Goal: Information Seeking & Learning: Learn about a topic

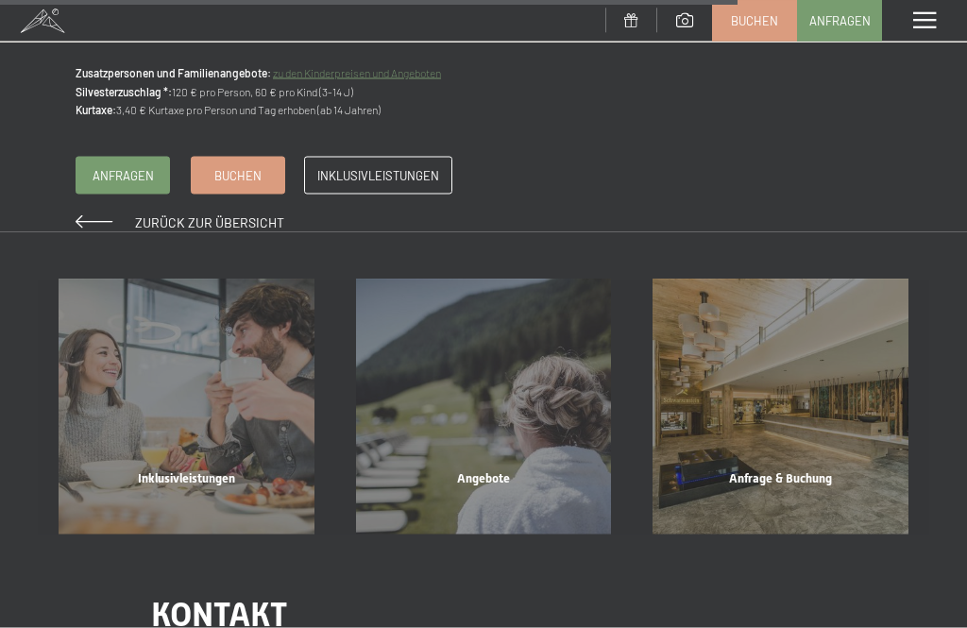
scroll to position [2217, 0]
click at [408, 167] on span "Inklusivleistungen" at bounding box center [378, 174] width 122 height 17
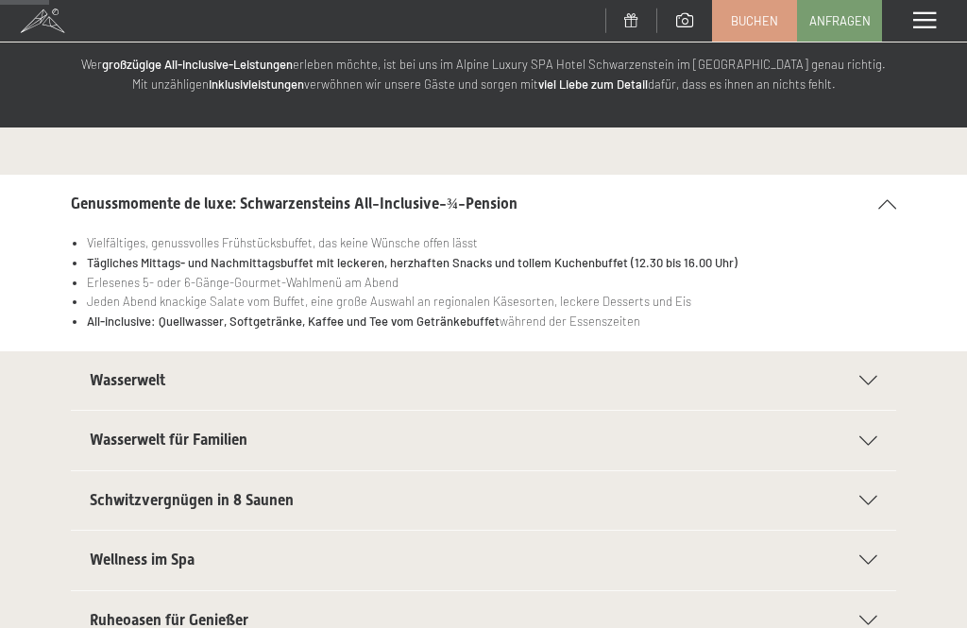
scroll to position [120, 0]
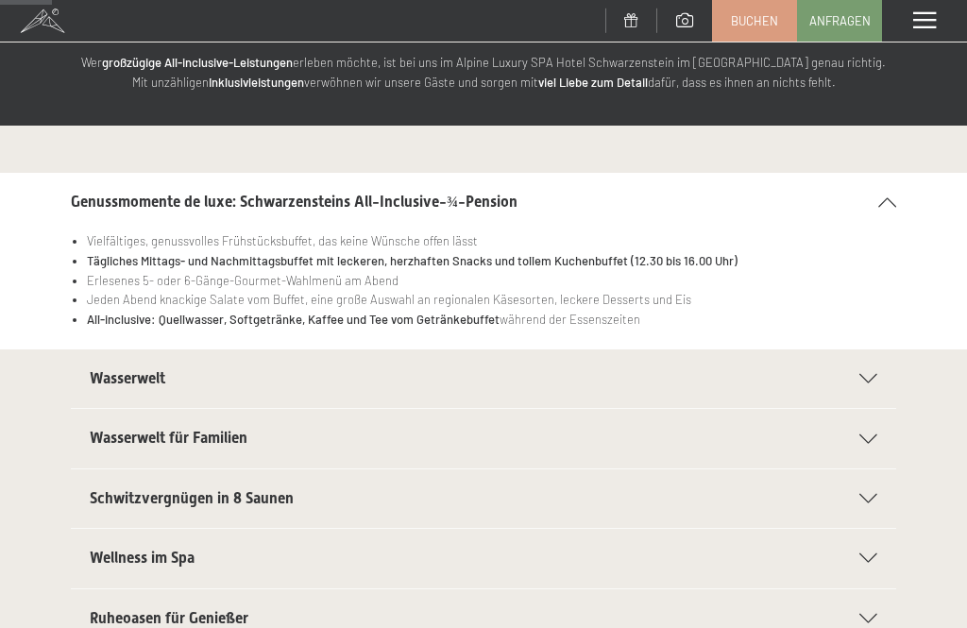
click at [875, 380] on icon at bounding box center [868, 378] width 18 height 9
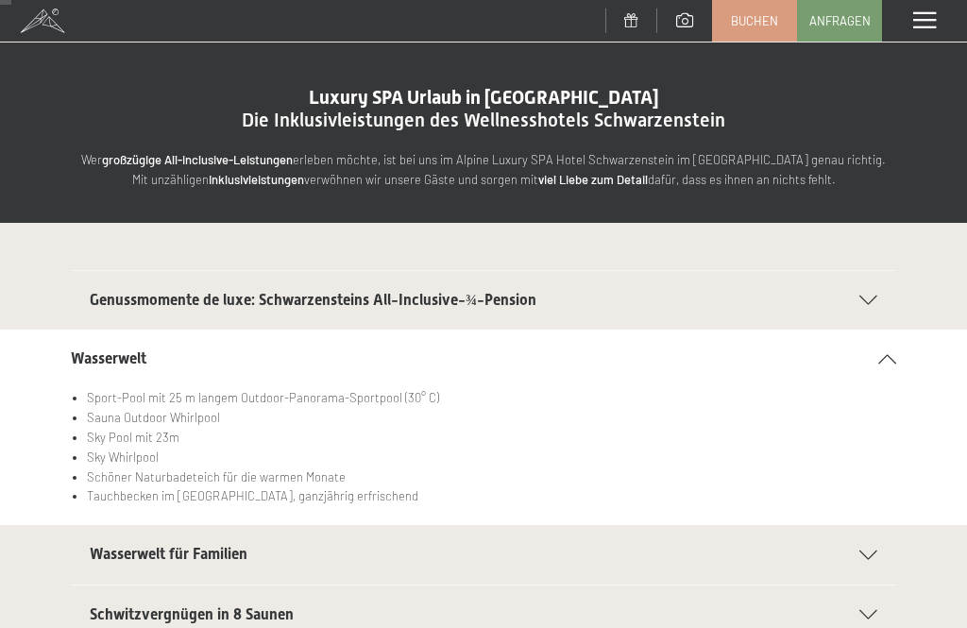
scroll to position [0, 0]
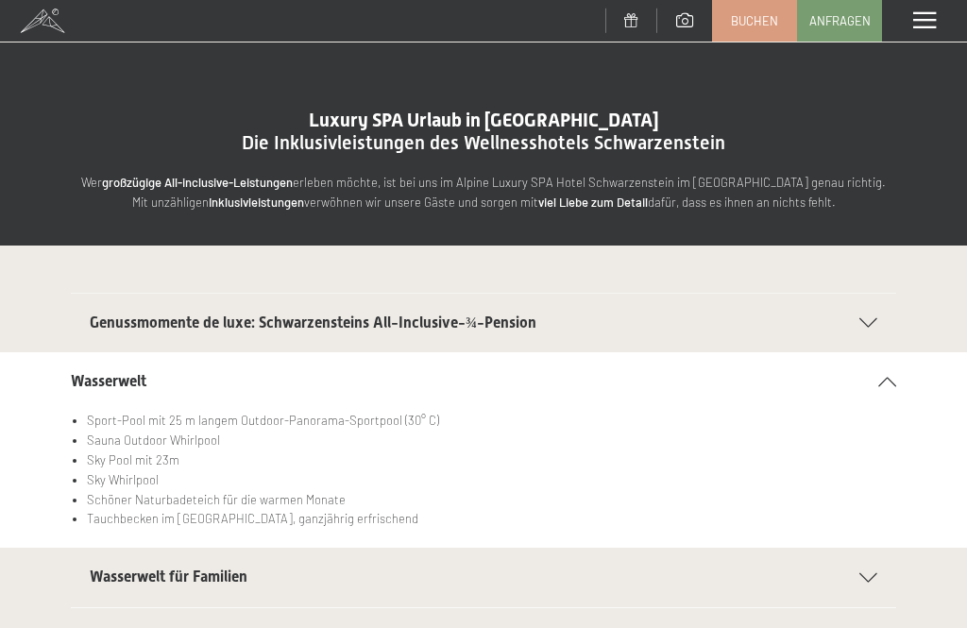
click at [867, 323] on icon at bounding box center [868, 322] width 18 height 9
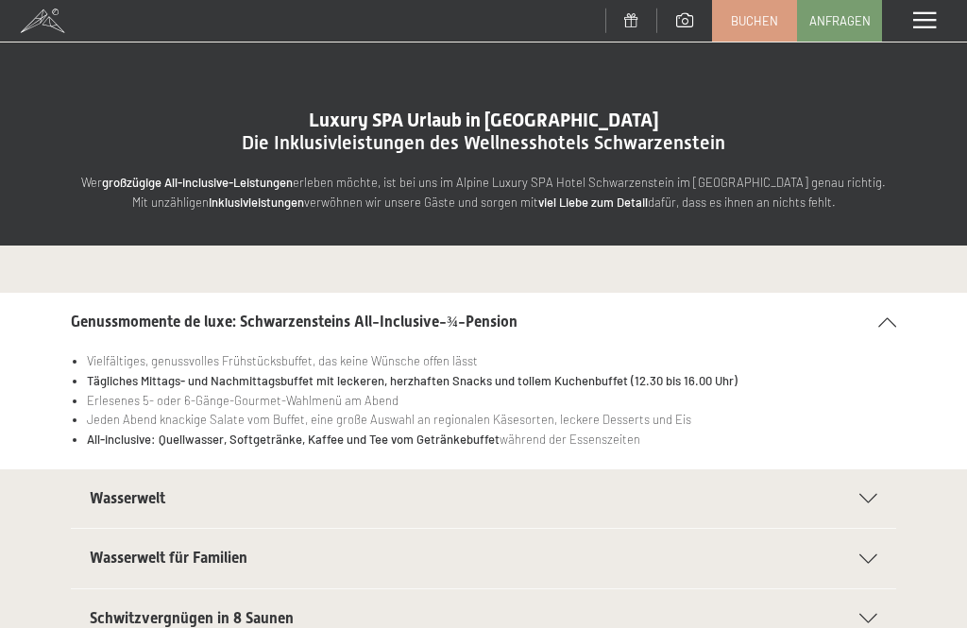
click at [885, 312] on div "Genussmomente de luxe: Schwarzensteins All-Inclusive-¾-Pension" at bounding box center [483, 322] width 825 height 59
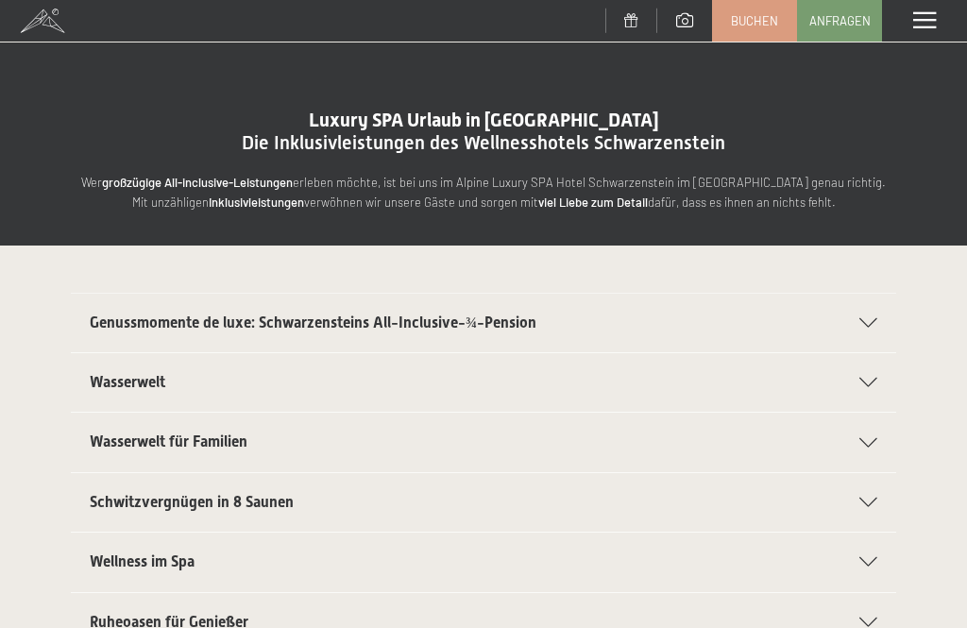
click at [924, 31] on div "Menü" at bounding box center [924, 21] width 85 height 42
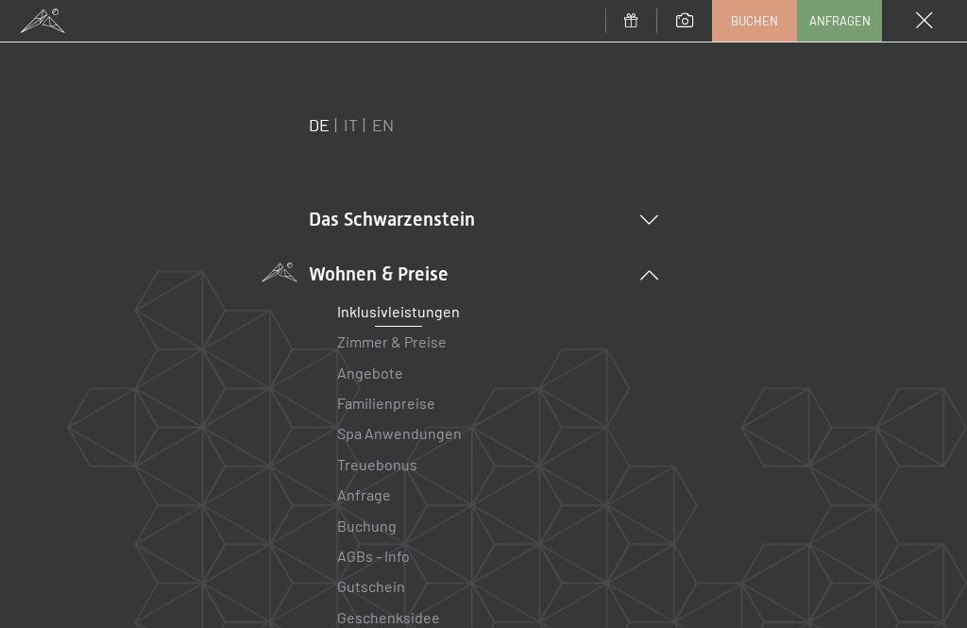
click at [432, 347] on link "Zimmer & Preise" at bounding box center [391, 341] width 109 height 18
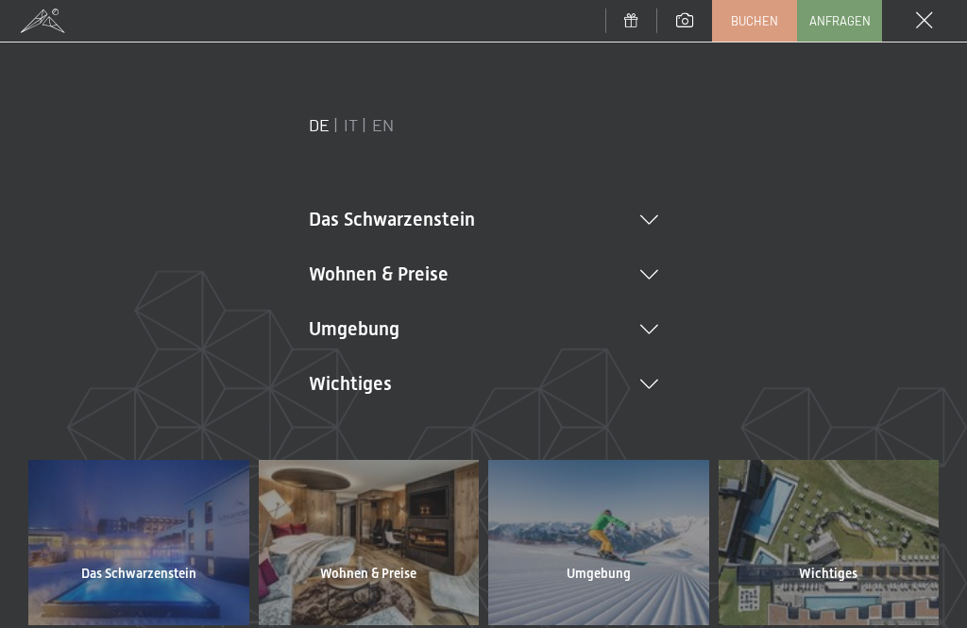
click at [192, 460] on div at bounding box center [138, 542] width 221 height 164
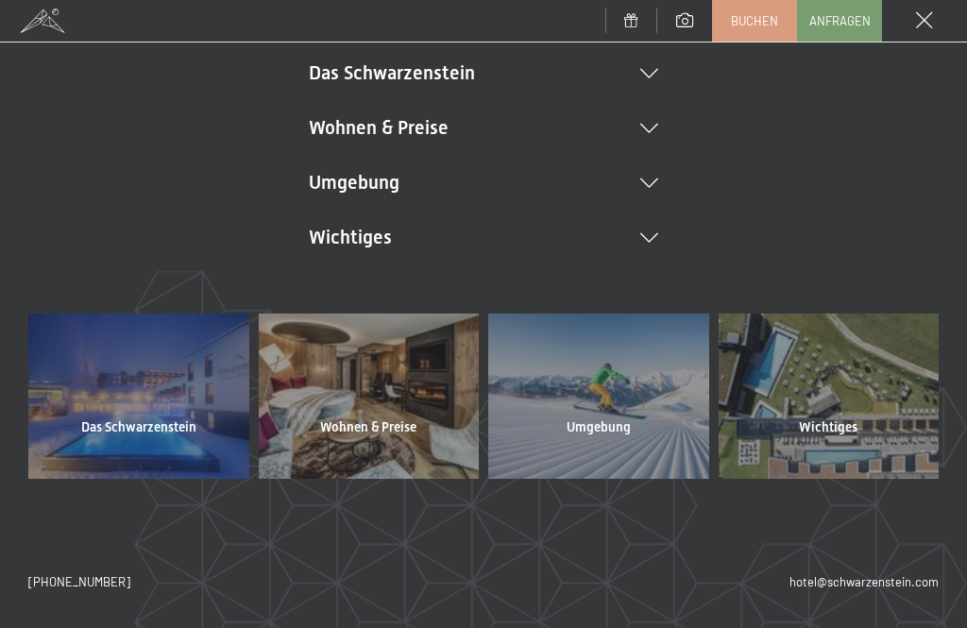
click at [648, 77] on icon at bounding box center [649, 73] width 18 height 9
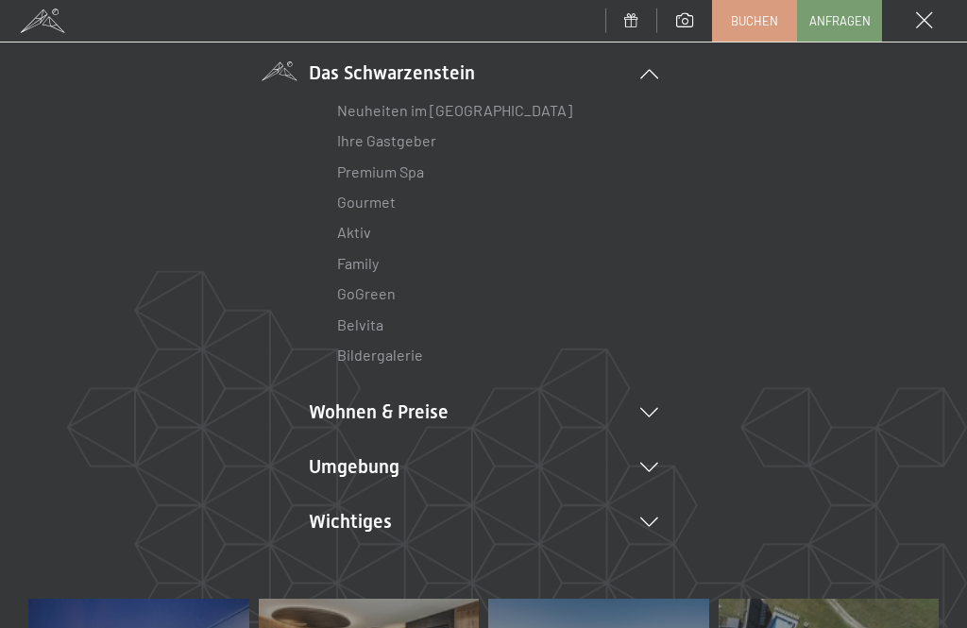
click at [451, 86] on div "Neuheiten im Schwarzenstein Ihre Gastgeber Premium Spa Gourmet Aktiv Wochenprog…" at bounding box center [483, 228] width 349 height 285
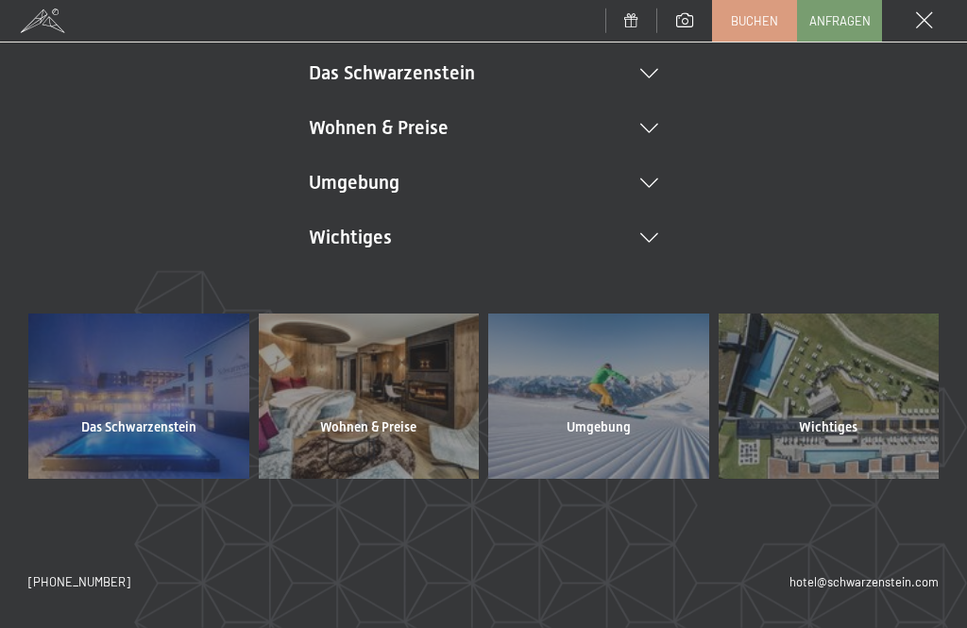
click at [656, 63] on li "Das Schwarzenstein Neuheiten im Schwarzenstein Ihre Gastgeber Premium Spa Gourm…" at bounding box center [483, 72] width 349 height 26
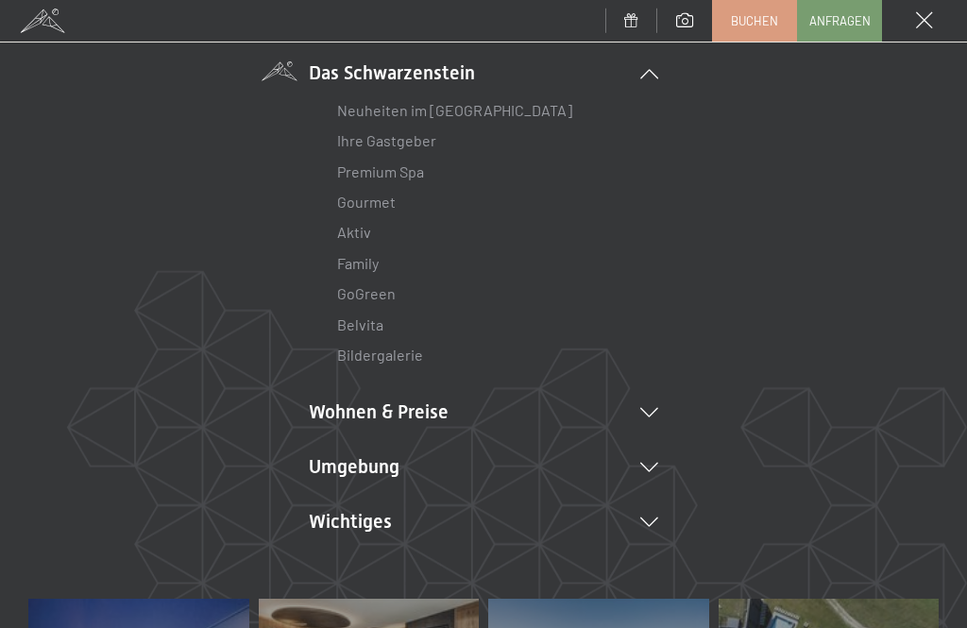
click at [655, 75] on icon at bounding box center [649, 73] width 18 height 9
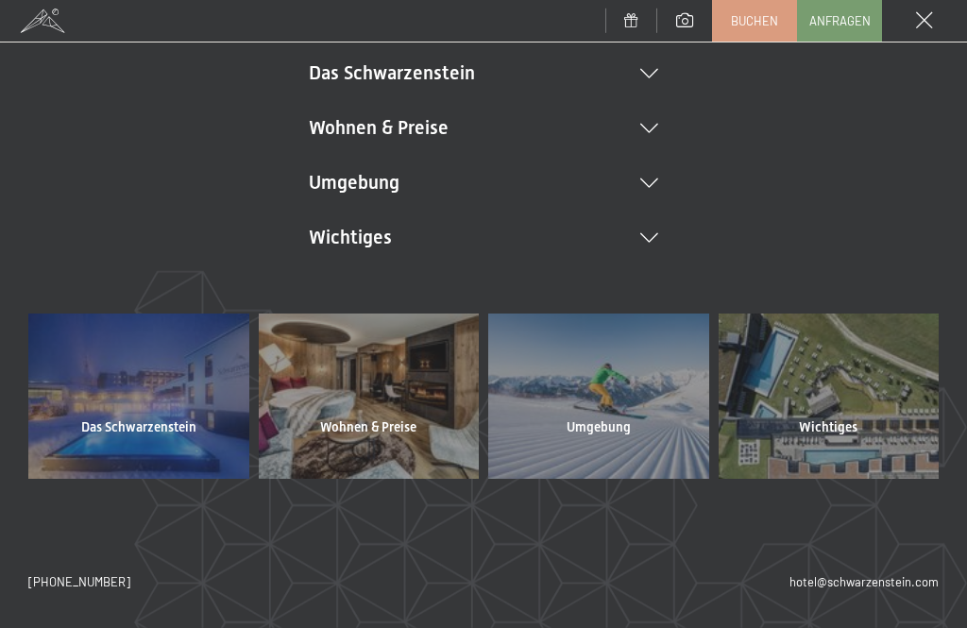
click at [657, 131] on icon at bounding box center [649, 128] width 18 height 9
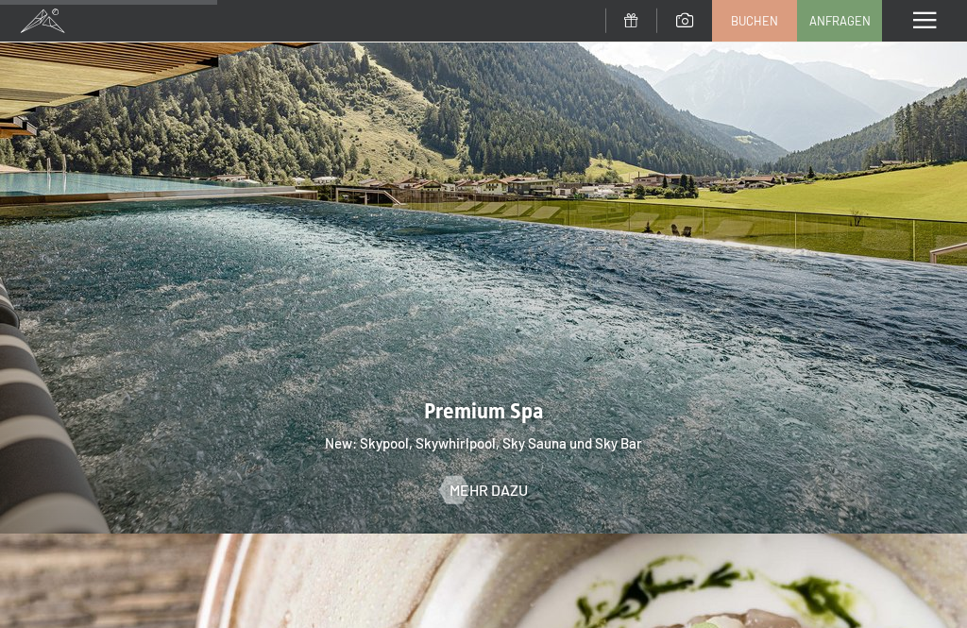
scroll to position [2286, 0]
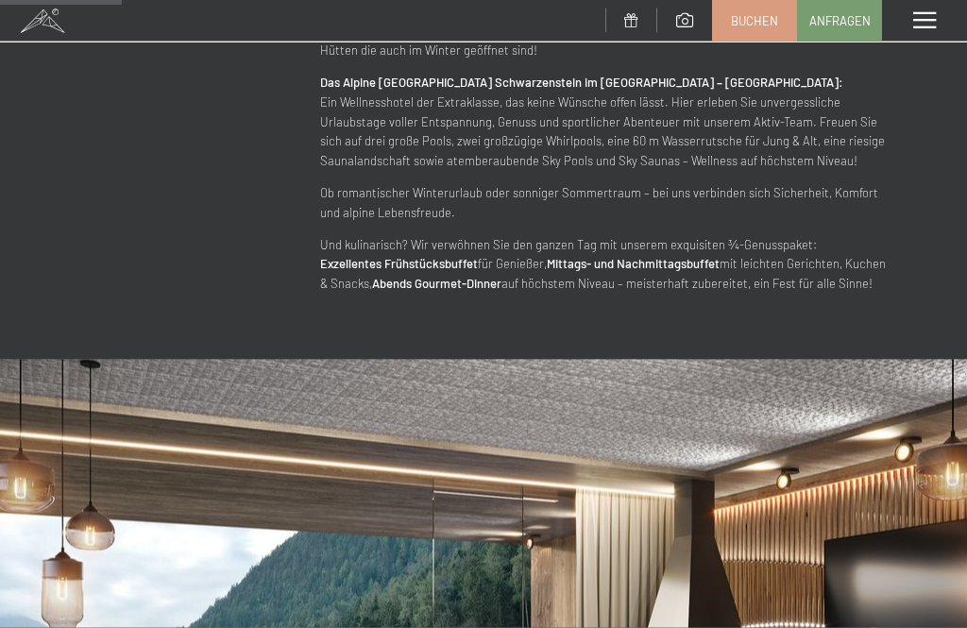
click at [920, 23] on span at bounding box center [924, 20] width 23 height 17
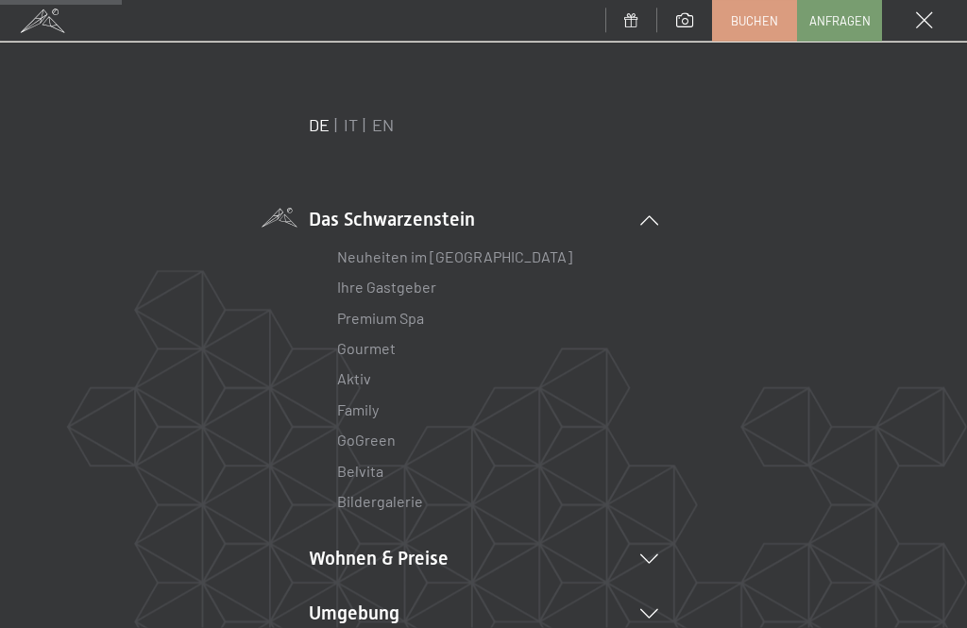
scroll to position [1009, 0]
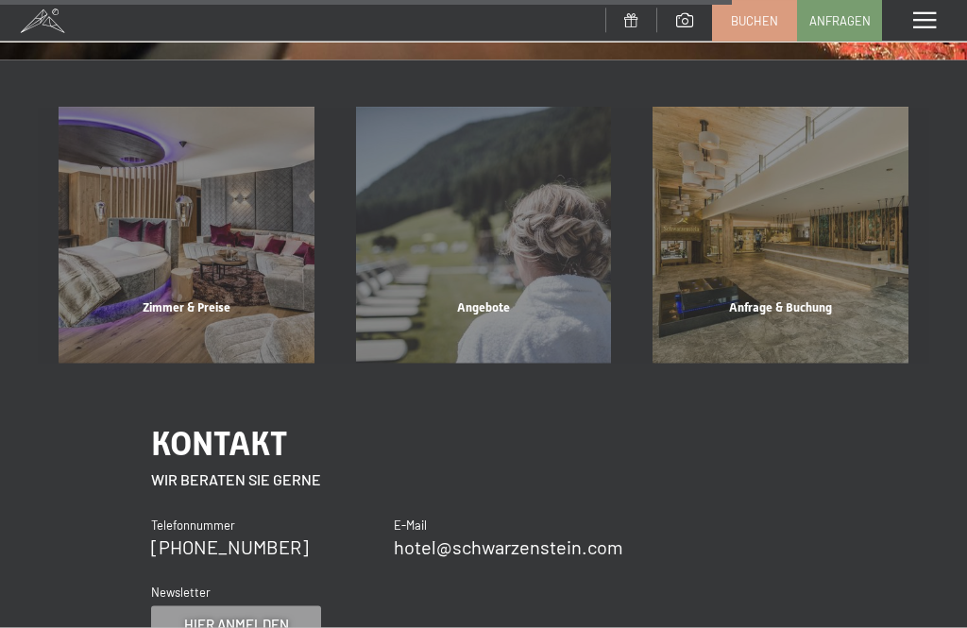
scroll to position [1812, 0]
click at [228, 307] on div "Zimmer & Preise" at bounding box center [186, 330] width 297 height 64
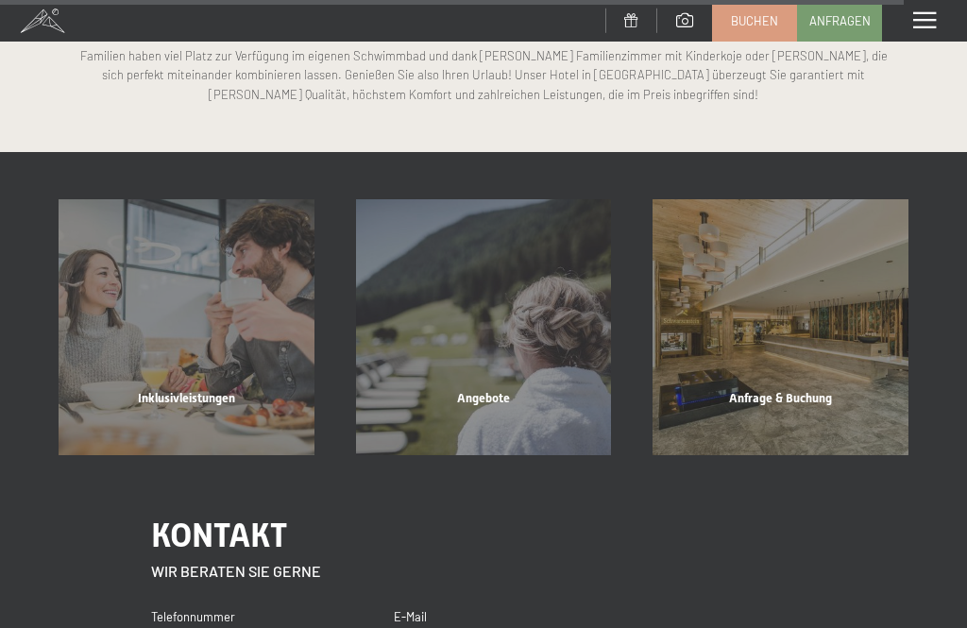
scroll to position [8400, 0]
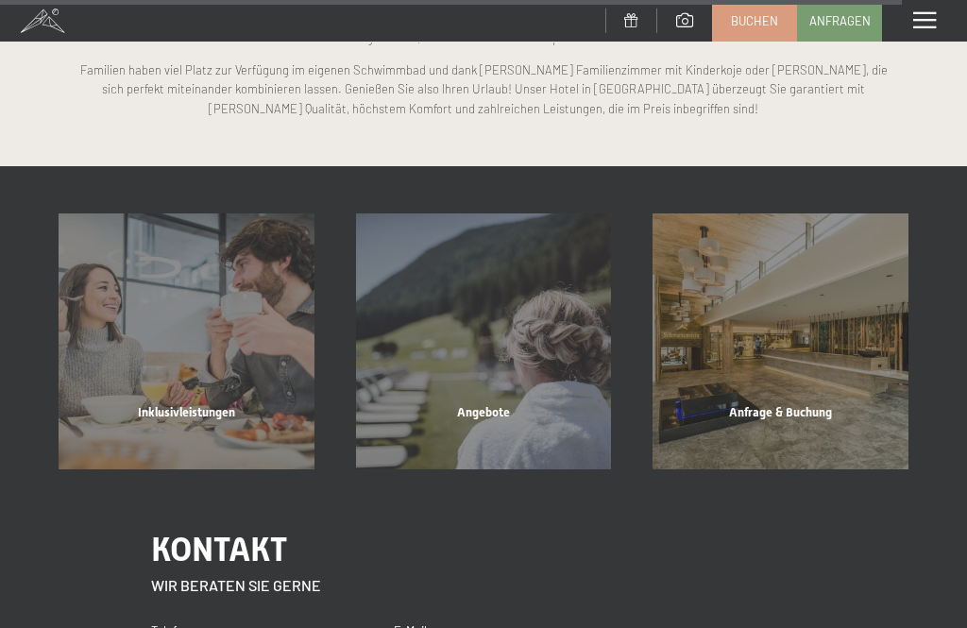
click at [256, 404] on div "Inklusivleistungen" at bounding box center [186, 436] width 297 height 64
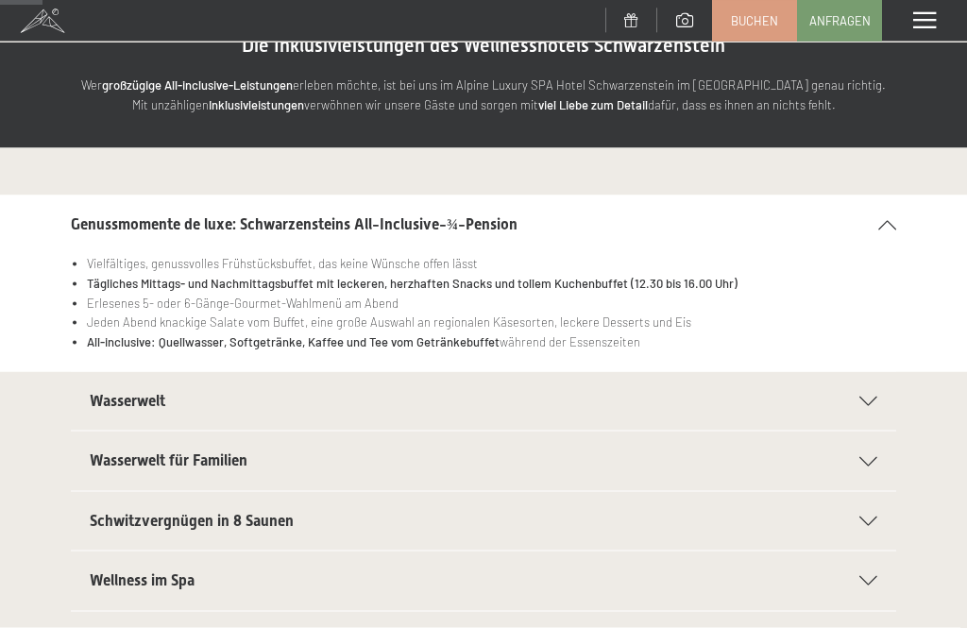
scroll to position [98, 0]
click at [871, 392] on div "Wasserwelt" at bounding box center [483, 400] width 787 height 59
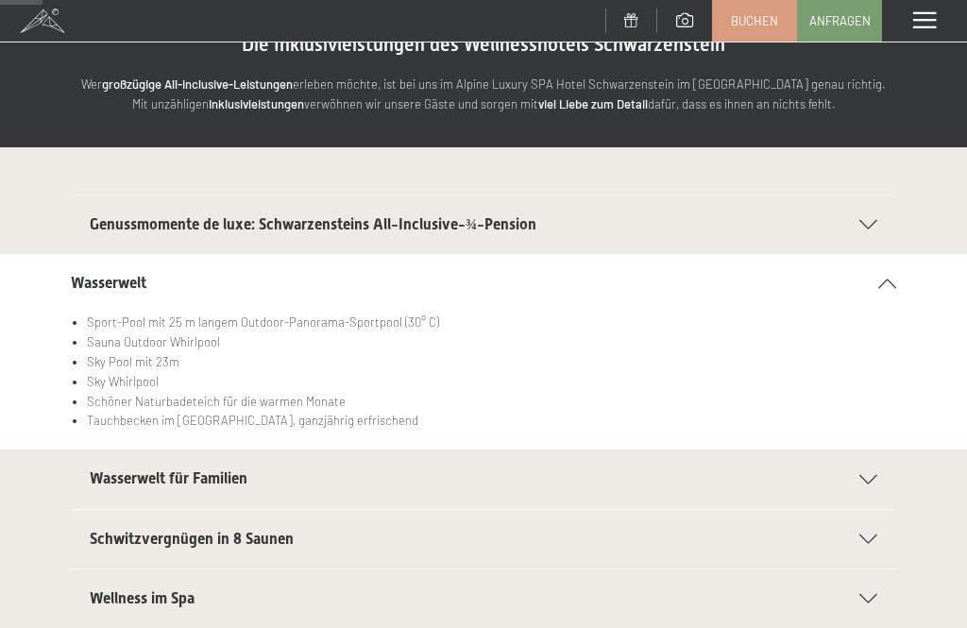
click at [876, 534] on icon at bounding box center [868, 538] width 18 height 9
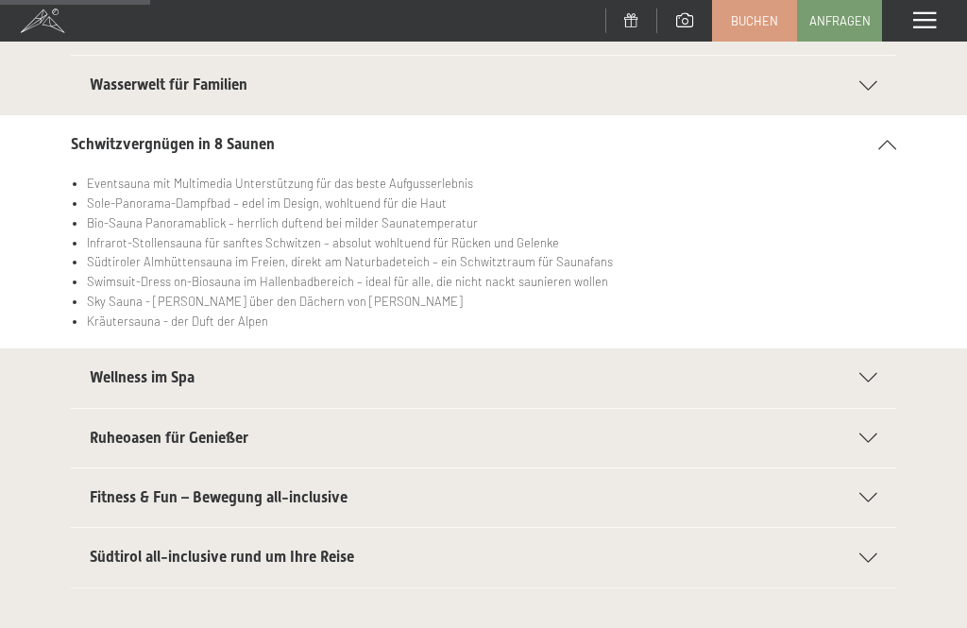
scroll to position [360, 0]
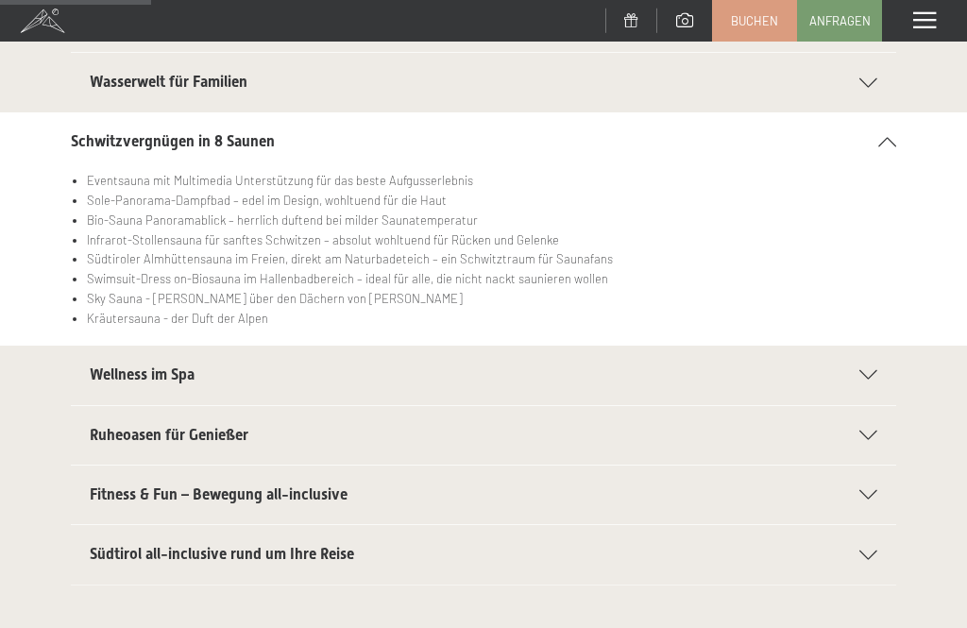
click at [871, 495] on icon at bounding box center [868, 494] width 18 height 9
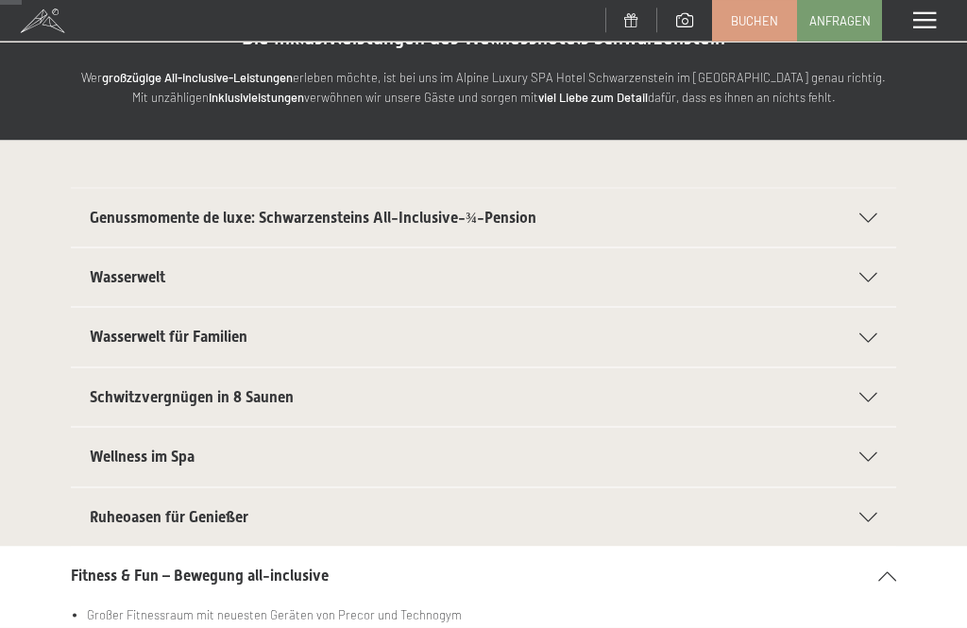
scroll to position [0, 0]
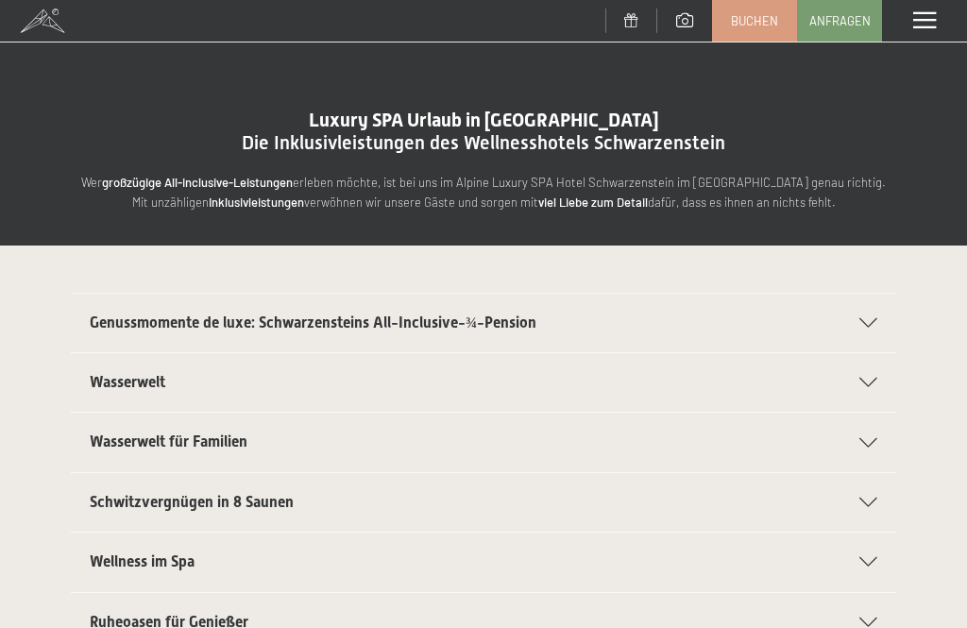
click at [923, 25] on span at bounding box center [924, 20] width 23 height 17
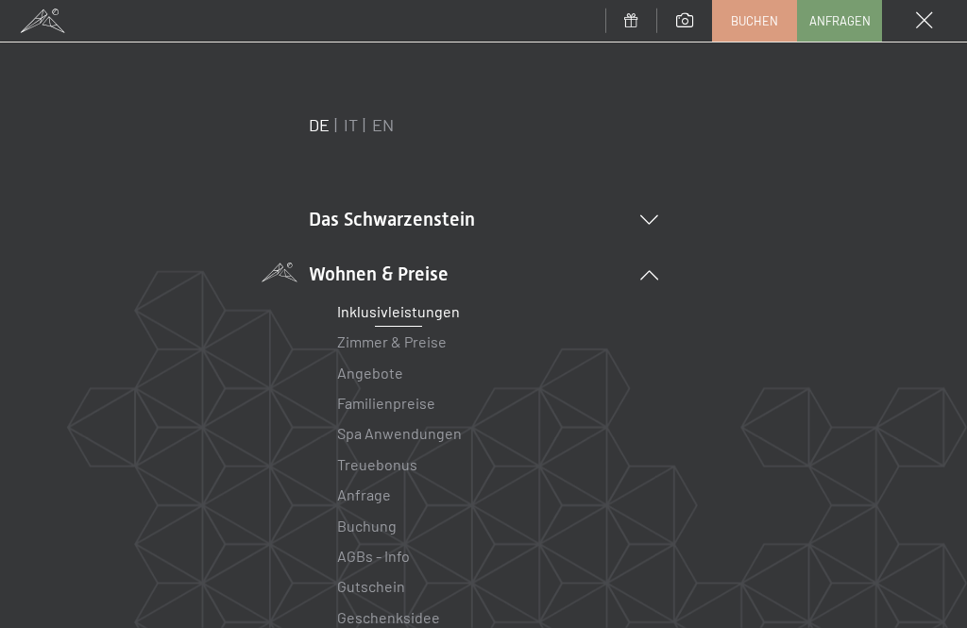
click at [435, 348] on link "Zimmer & Preise" at bounding box center [391, 341] width 109 height 18
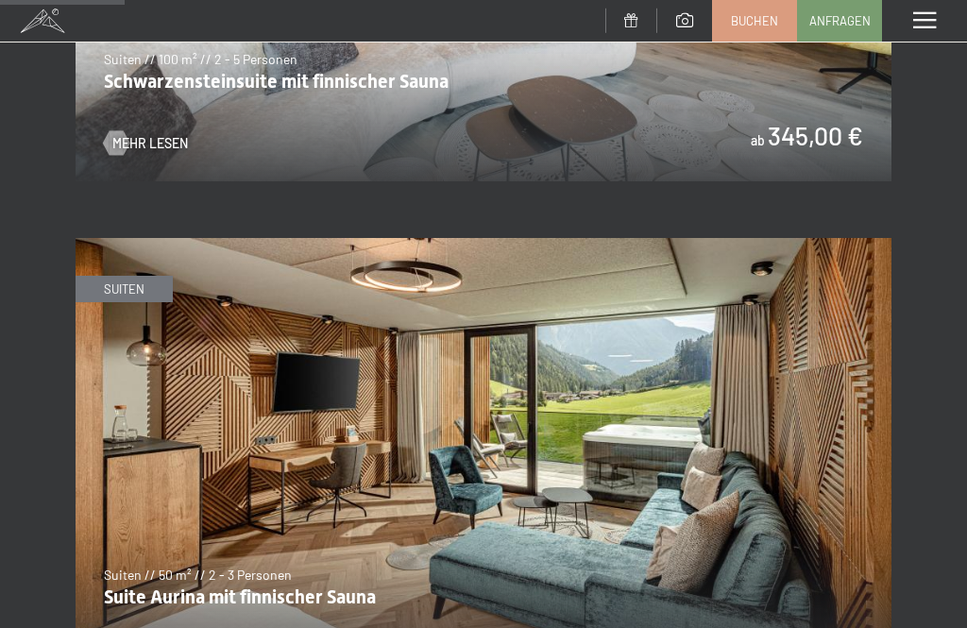
scroll to position [1160, 0]
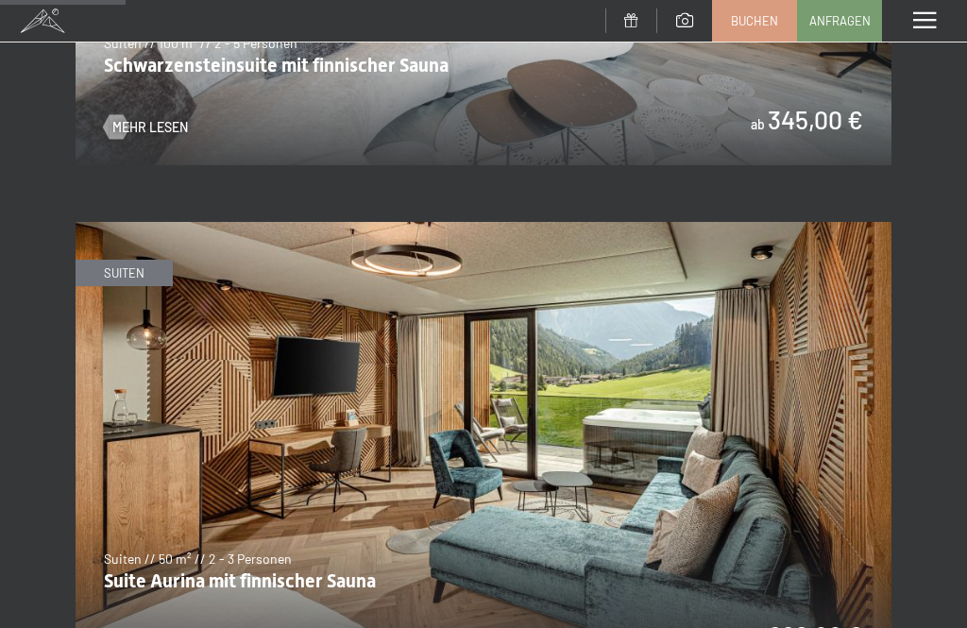
click at [170, 627] on img at bounding box center [484, 451] width 816 height 459
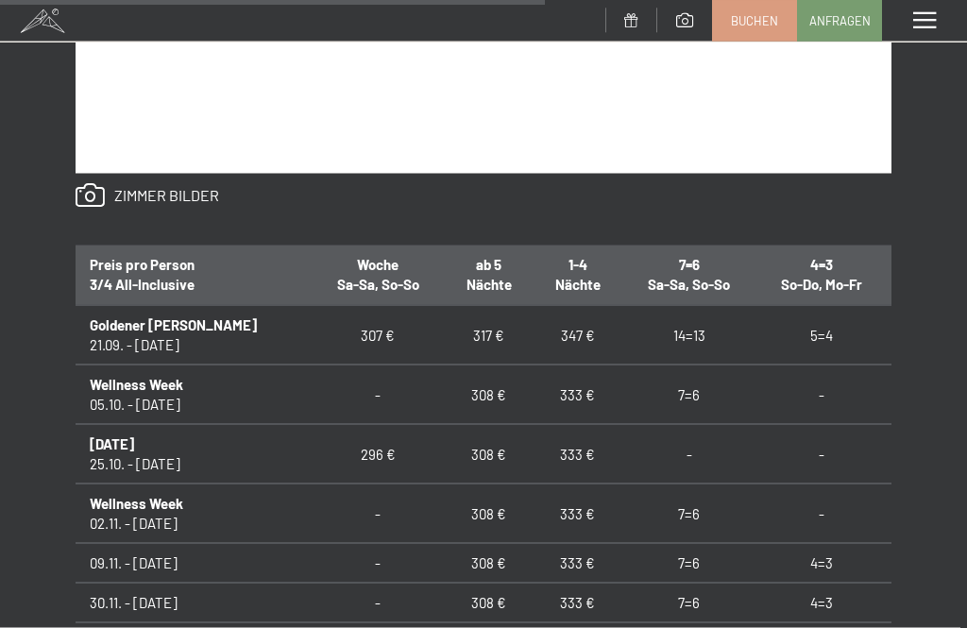
scroll to position [1592, 0]
